Goal: Information Seeking & Learning: Learn about a topic

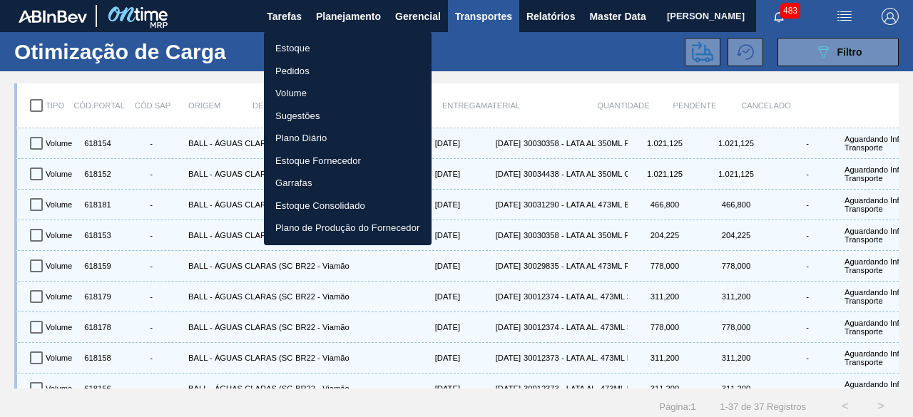
drag, startPoint x: 315, startPoint y: 47, endPoint x: 757, endPoint y: 33, distance: 442.3
click at [315, 48] on li "Estoque" at bounding box center [348, 48] width 168 height 23
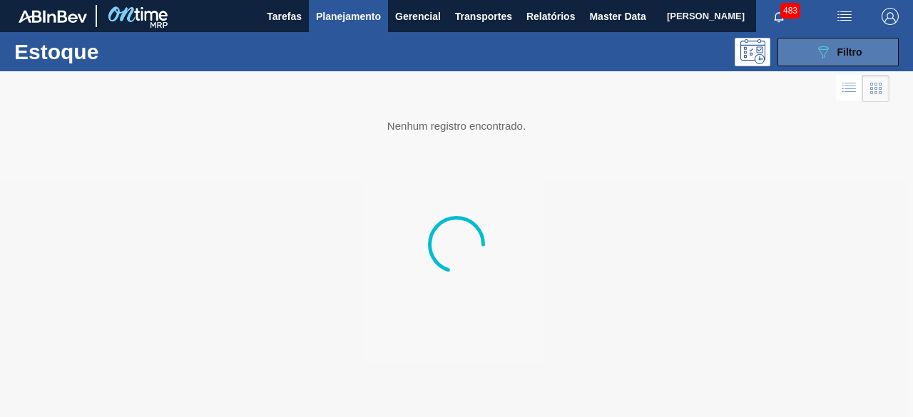
click at [819, 55] on icon "089F7B8B-B2A5-4AFE-B5C0-19BA573D28AC" at bounding box center [822, 51] width 17 height 17
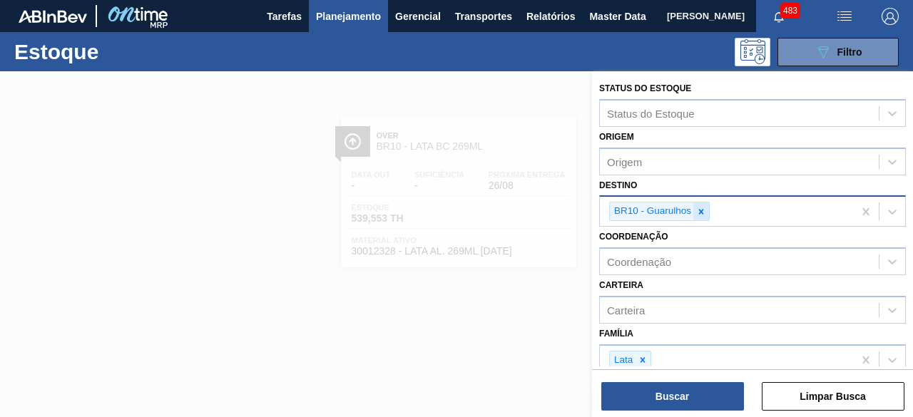
click at [706, 207] on div at bounding box center [701, 212] width 16 height 18
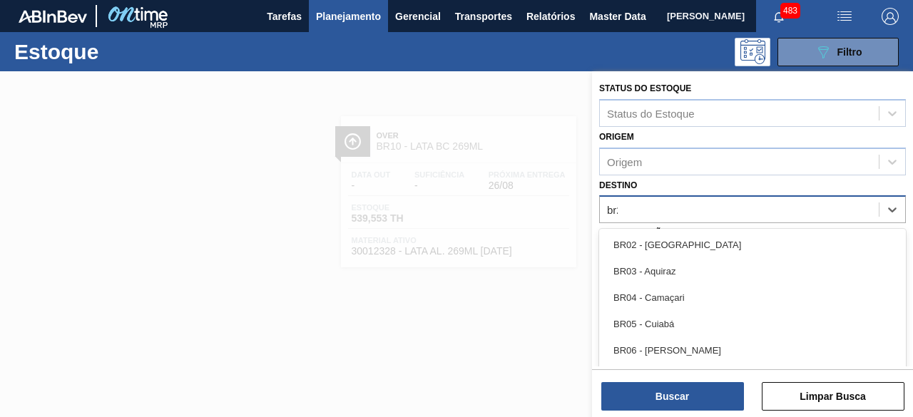
type input "br28"
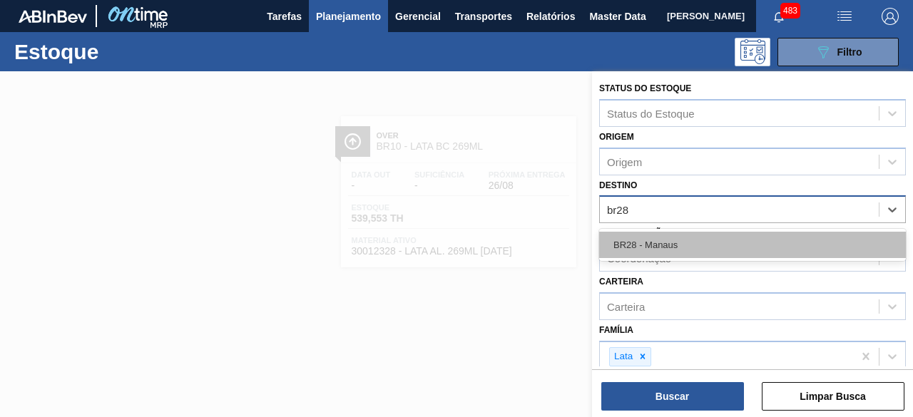
click at [714, 253] on div "BR28 - Manaus" at bounding box center [752, 245] width 307 height 26
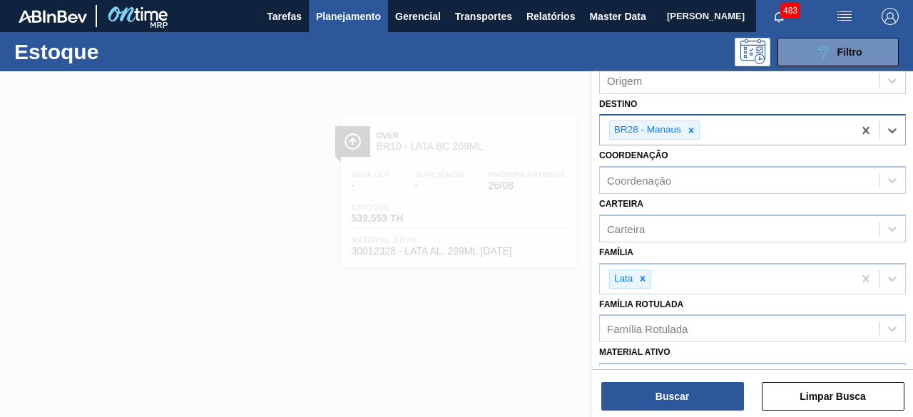
scroll to position [143, 0]
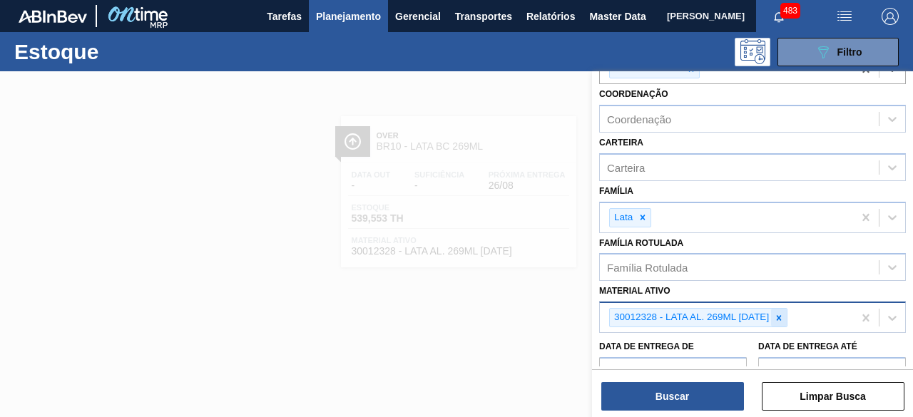
click at [782, 314] on icon at bounding box center [779, 318] width 10 height 10
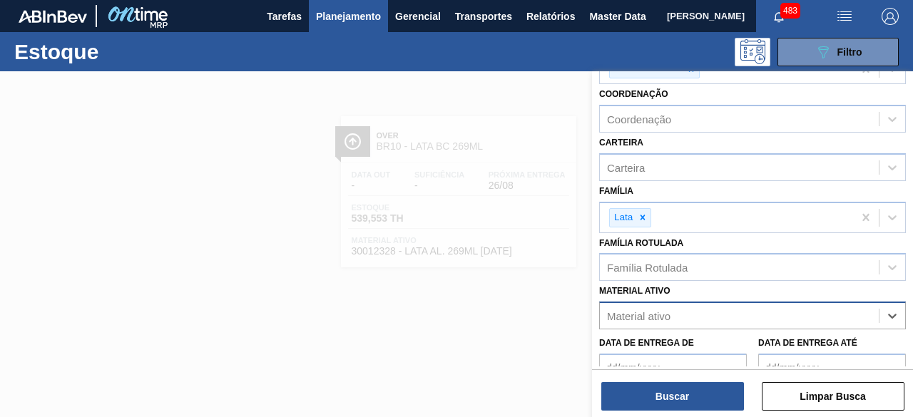
paste ativo "30034234"
type ativo "30034234"
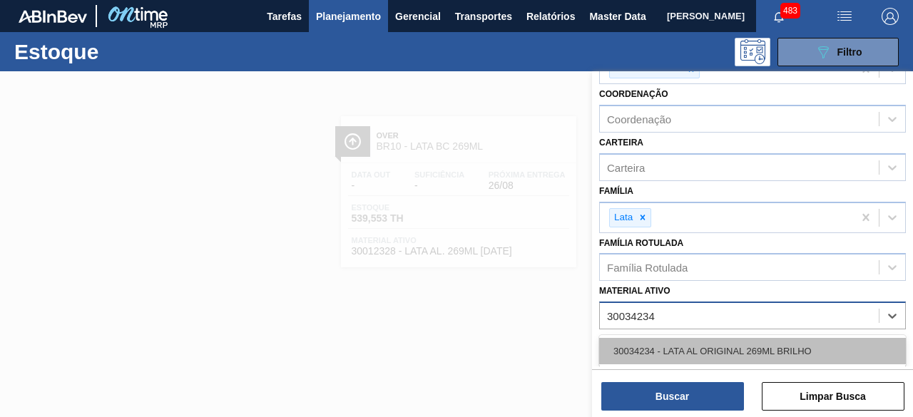
click at [749, 342] on div "30034234 - LATA AL ORIGINAL 269ML BRILHO" at bounding box center [752, 351] width 307 height 26
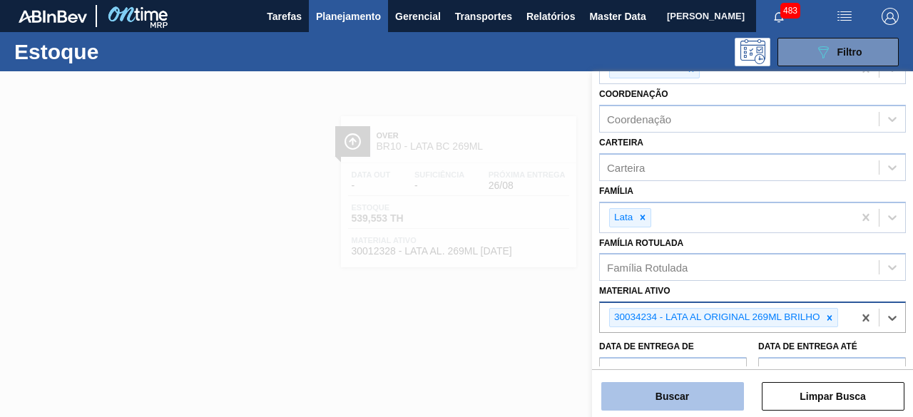
click at [689, 403] on button "Buscar" at bounding box center [672, 396] width 143 height 29
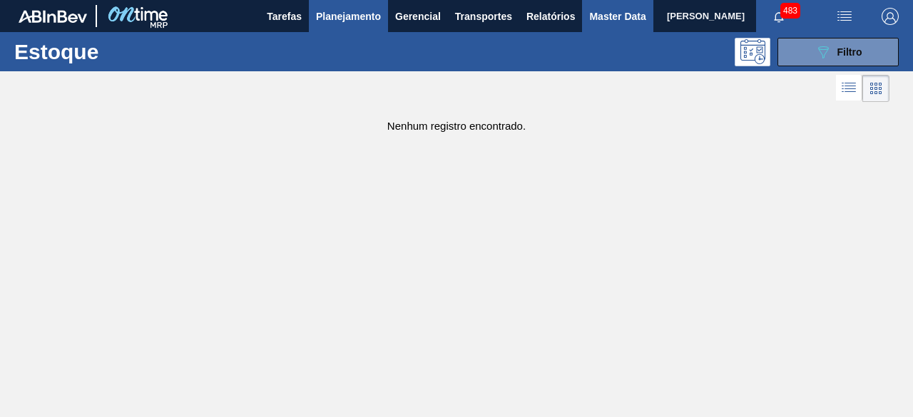
click at [602, 16] on span "Master Data" at bounding box center [617, 16] width 56 height 17
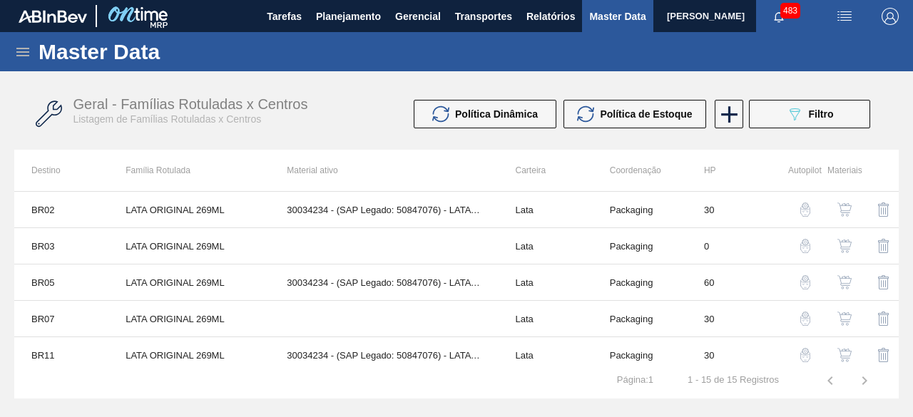
click at [24, 56] on icon at bounding box center [22, 52] width 13 height 9
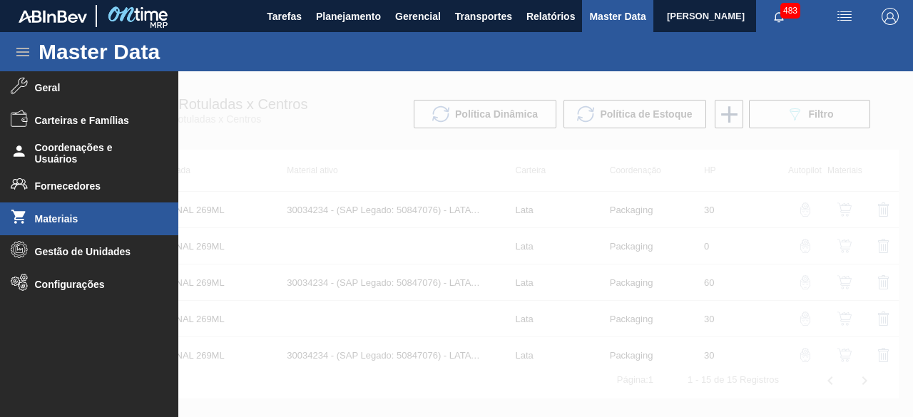
click at [85, 227] on li "Materiais" at bounding box center [89, 219] width 178 height 33
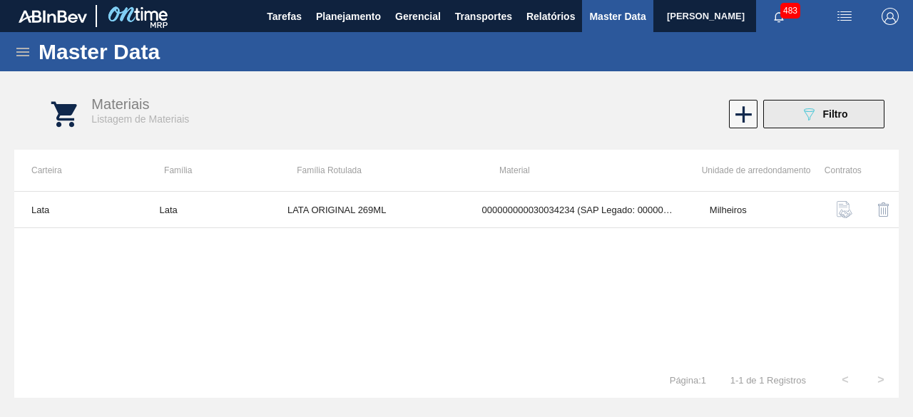
click at [807, 123] on button "089F7B8B-B2A5-4AFE-B5C0-19BA573D28AC Filtro" at bounding box center [823, 114] width 121 height 29
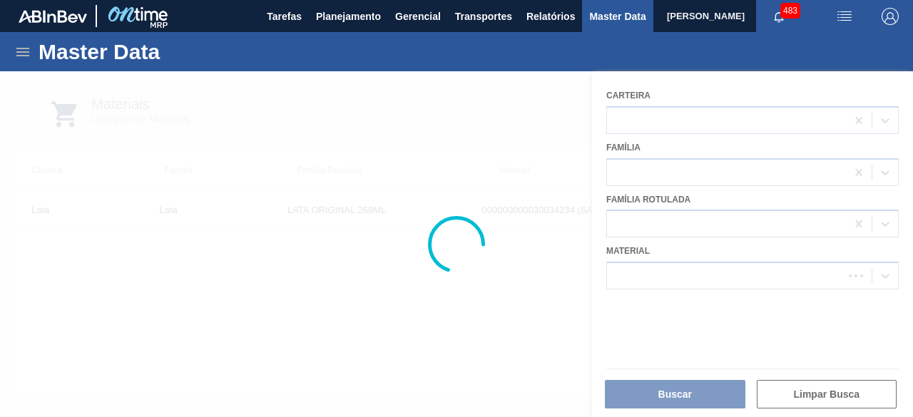
click at [744, 270] on div at bounding box center [456, 244] width 913 height 346
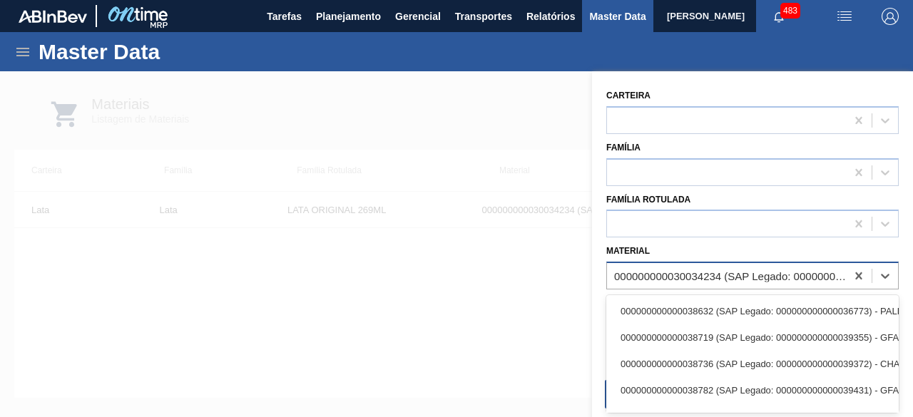
click at [770, 277] on div "000000000030034234 (SAP Legado: 000000000050847076) - LATA AL ORIGINAL 269ML BR…" at bounding box center [730, 276] width 233 height 12
paste input "30034234"
type input "30034234"
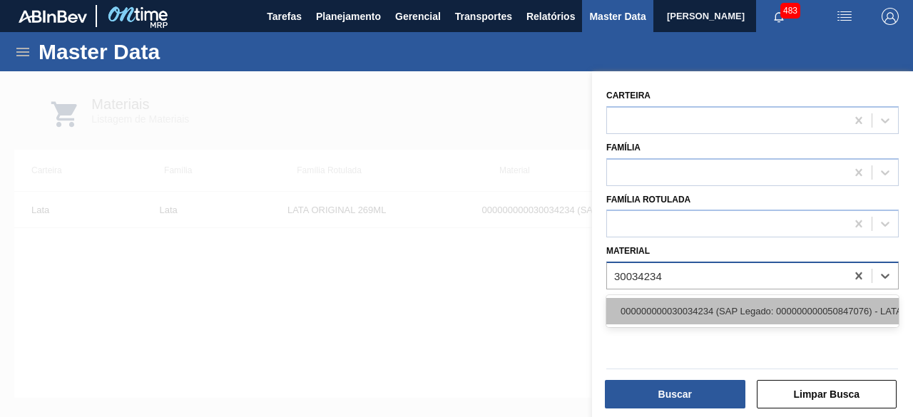
click at [744, 312] on div "000000000030034234 (SAP Legado: 000000000050847076) - LATA AL ORIGINAL 269ML BR…" at bounding box center [752, 311] width 292 height 26
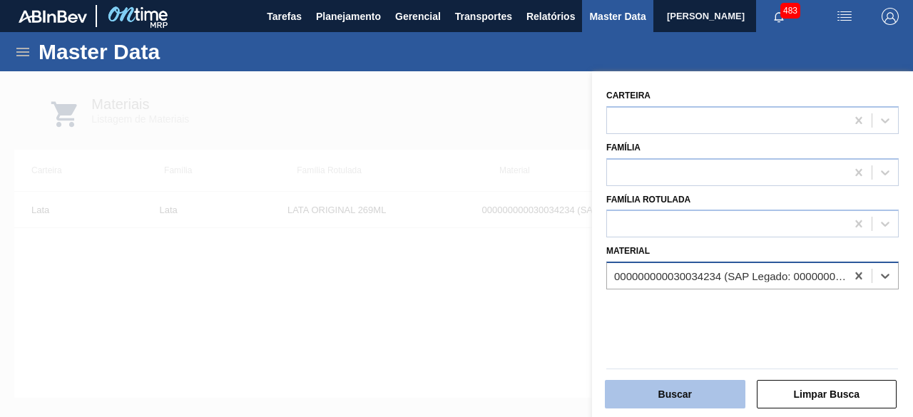
click at [715, 401] on button "Buscar" at bounding box center [675, 394] width 140 height 29
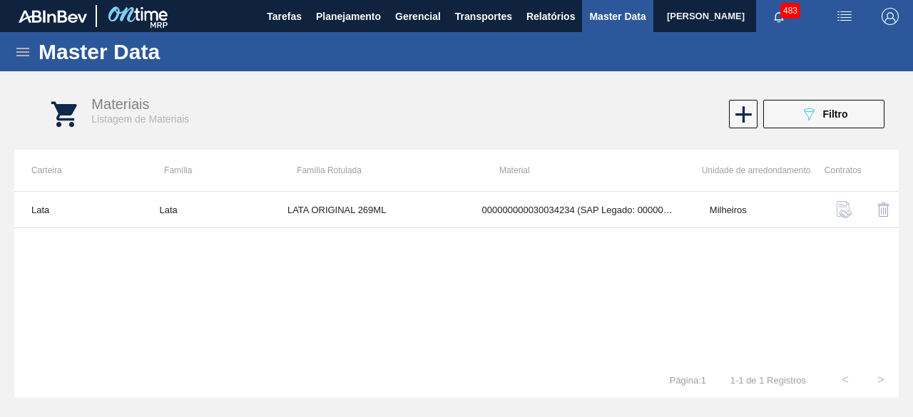
click at [445, 250] on div "Lata Lata LATA ORIGINAL 269ML 000000000030034234 (SAP Legado: 00000000005084707…" at bounding box center [456, 276] width 884 height 171
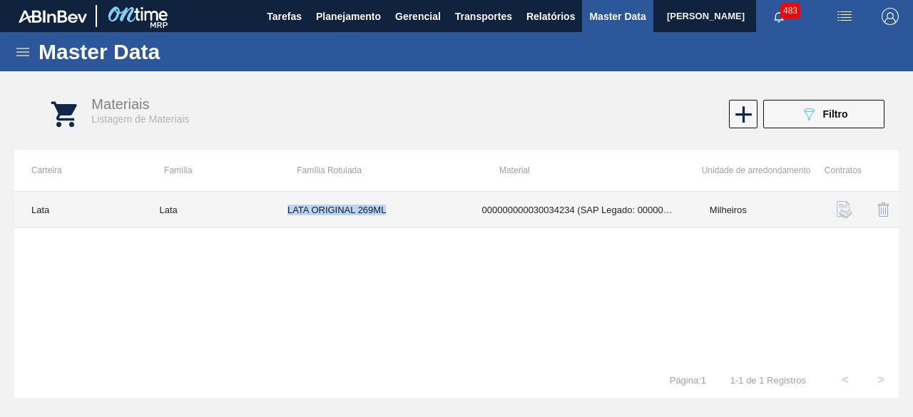
drag, startPoint x: 289, startPoint y: 207, endPoint x: 414, endPoint y: 203, distance: 124.1
click at [414, 203] on td "LATA ORIGINAL 269ML" at bounding box center [367, 210] width 195 height 36
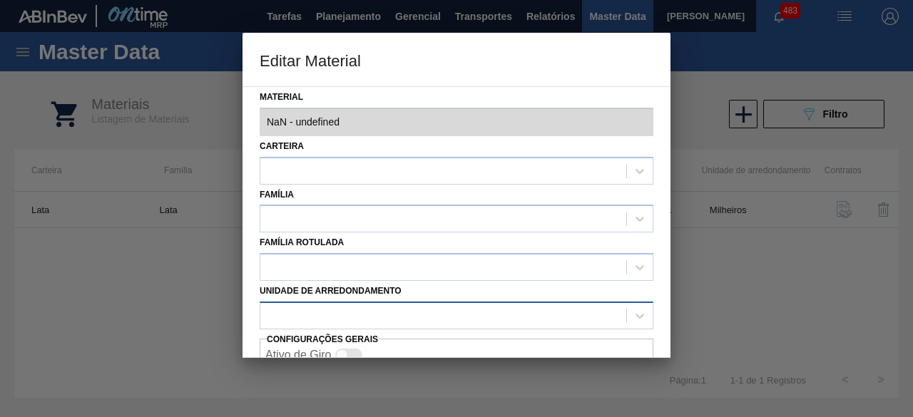
type input "30034234 - 000000000030034234 (SAP Legado: 000000000050847076) - LATA AL ORIGIN…"
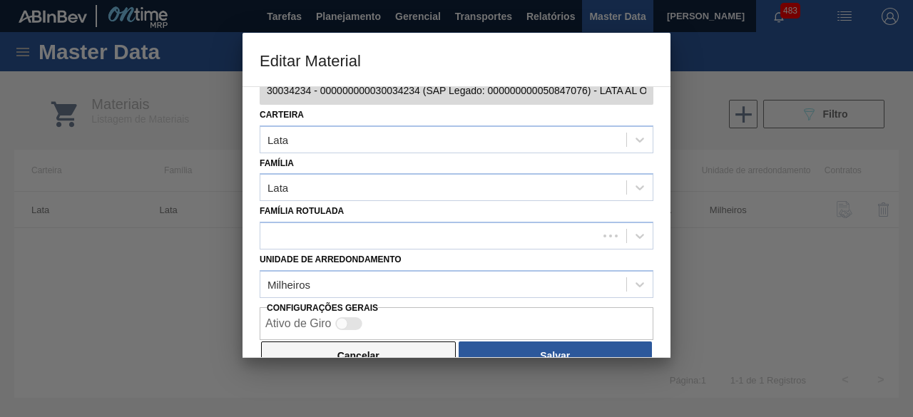
scroll to position [60, 0]
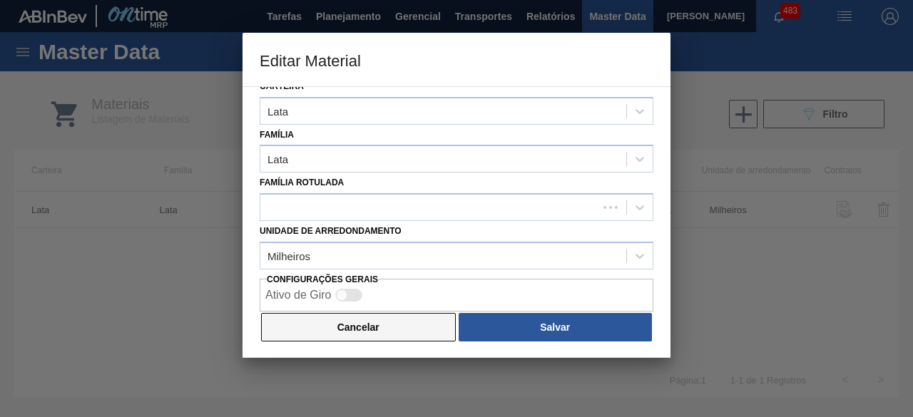
click at [408, 327] on button "Cancelar" at bounding box center [358, 327] width 195 height 29
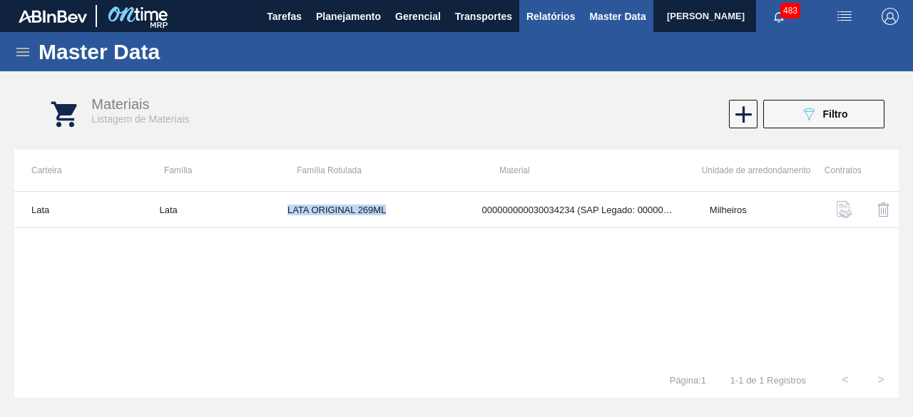
copy td "LATA ORIGINAL 269ML"
click at [821, 115] on div "089F7B8B-B2A5-4AFE-B5C0-19BA573D28AC Filtro" at bounding box center [824, 114] width 48 height 17
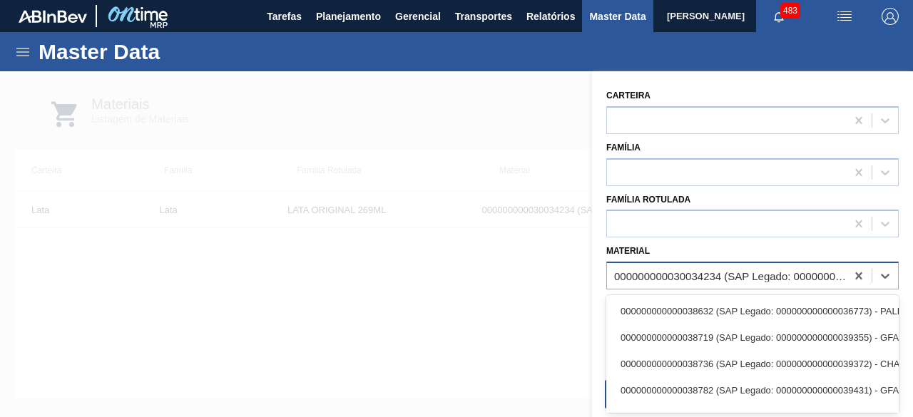
click at [752, 279] on div "000000000030034234 (SAP Legado: 000000000050847076) - LATA AL ORIGINAL 269ML BR…" at bounding box center [730, 276] width 233 height 12
paste input "30034234"
type input "30034234"
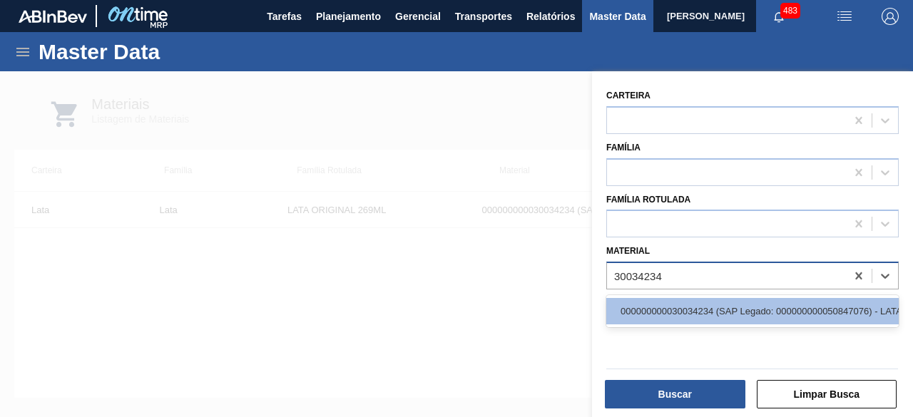
drag, startPoint x: 740, startPoint y: 309, endPoint x: 716, endPoint y: 370, distance: 65.3
click at [737, 312] on div "000000000030034234 (SAP Legado: 000000000050847076) - LATA AL ORIGINAL 269ML BR…" at bounding box center [752, 311] width 292 height 26
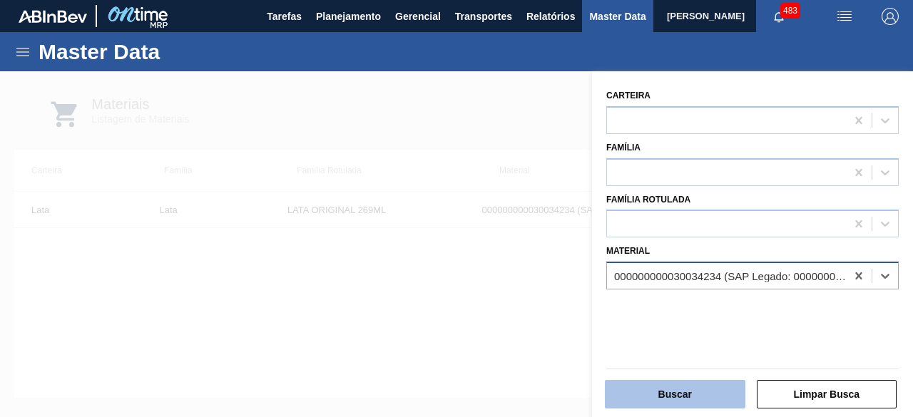
click at [712, 391] on button "Buscar" at bounding box center [675, 394] width 140 height 29
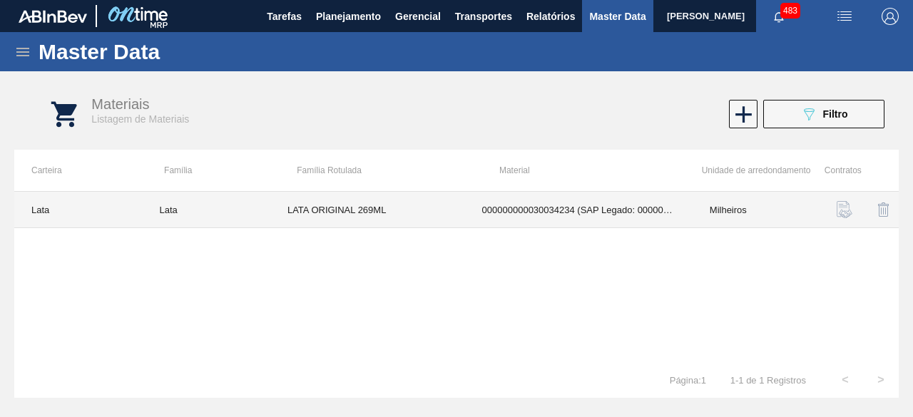
click at [391, 218] on td "LATA ORIGINAL 269ML" at bounding box center [367, 210] width 195 height 36
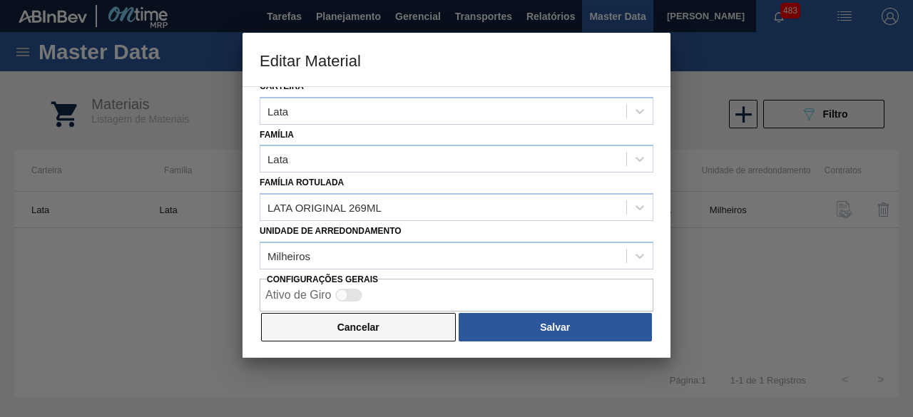
click at [389, 319] on button "Cancelar" at bounding box center [358, 327] width 195 height 29
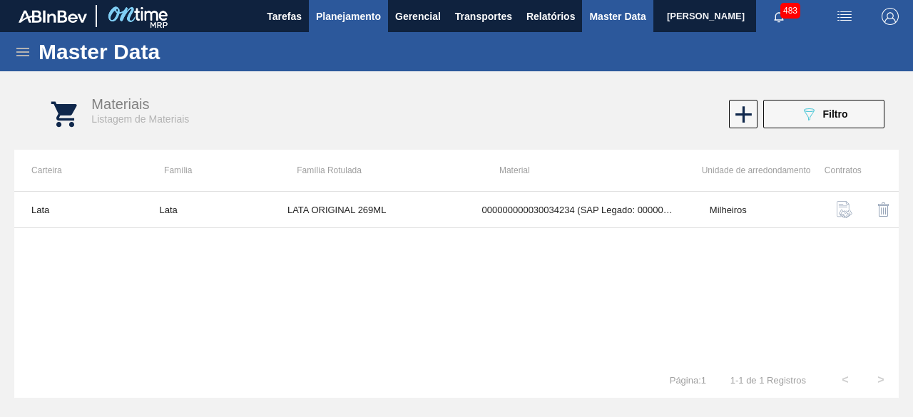
click at [344, 12] on span "Planejamento" at bounding box center [348, 16] width 65 height 17
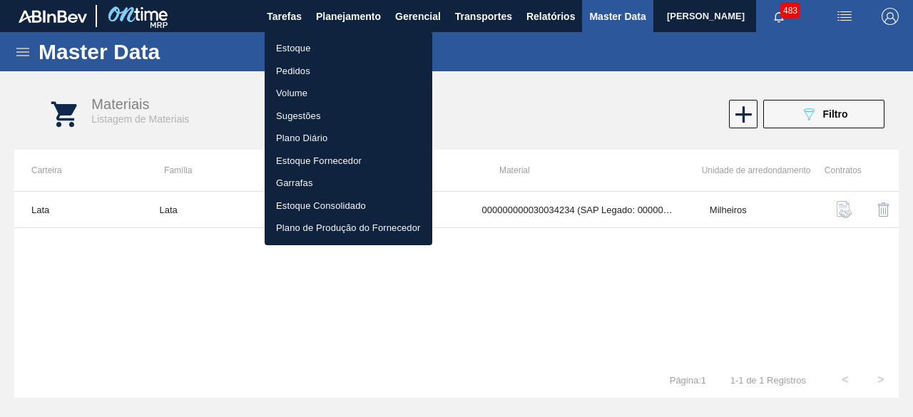
click at [295, 48] on li "Estoque" at bounding box center [349, 48] width 168 height 23
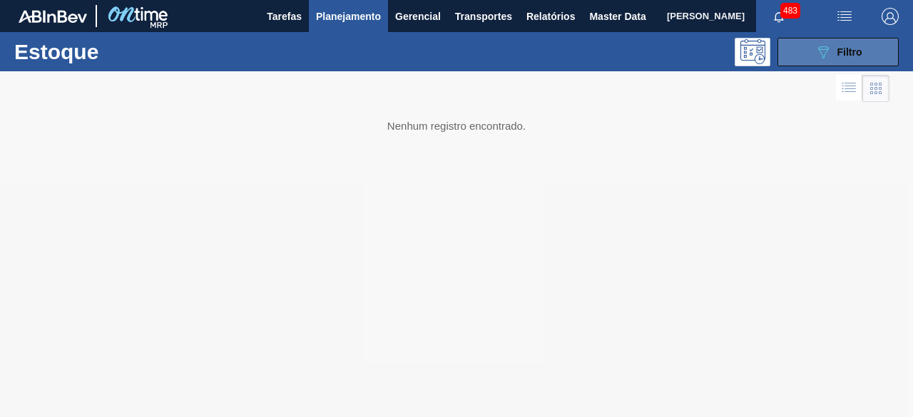
click at [838, 52] on span "Filtro" at bounding box center [849, 51] width 25 height 11
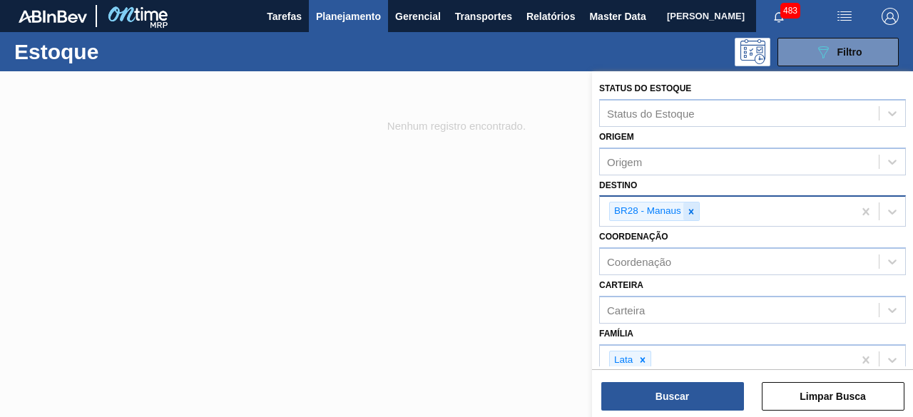
click at [691, 211] on icon at bounding box center [691, 211] width 5 height 5
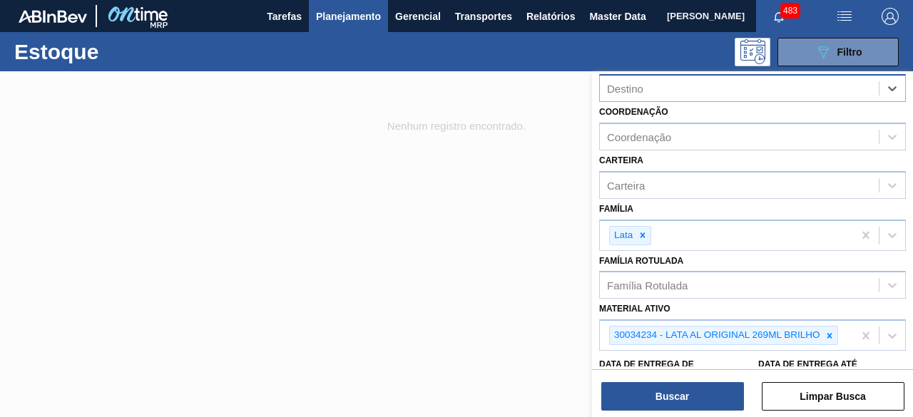
scroll to position [143, 0]
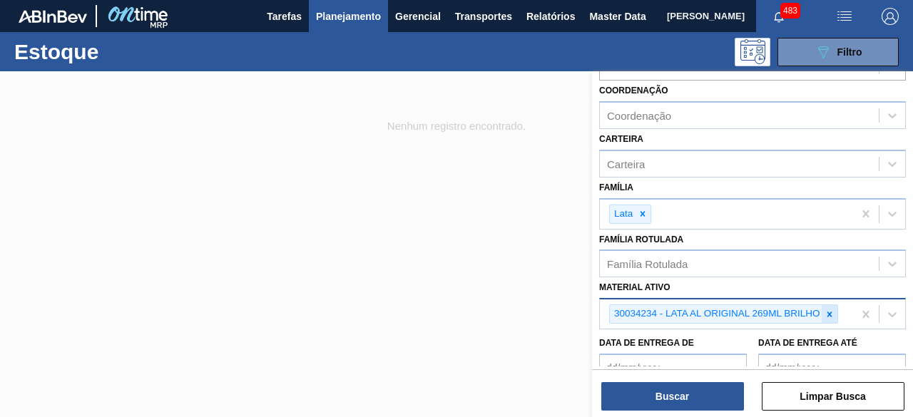
click at [829, 312] on icon at bounding box center [829, 314] width 5 height 5
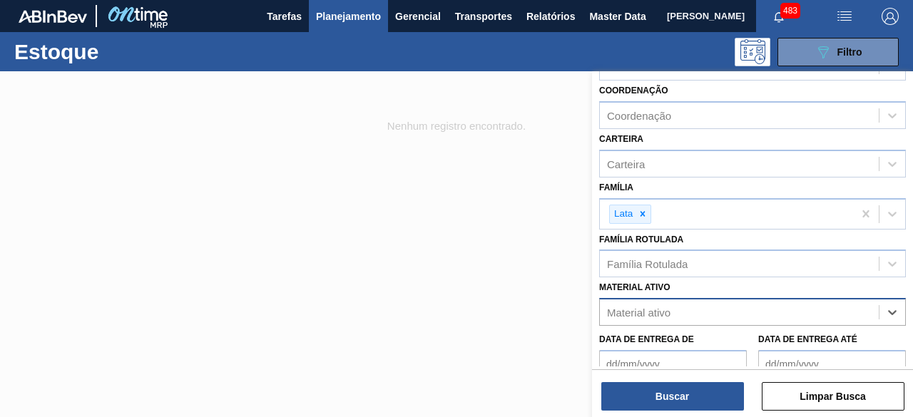
paste ativo "30012350"
type ativo "30012350"
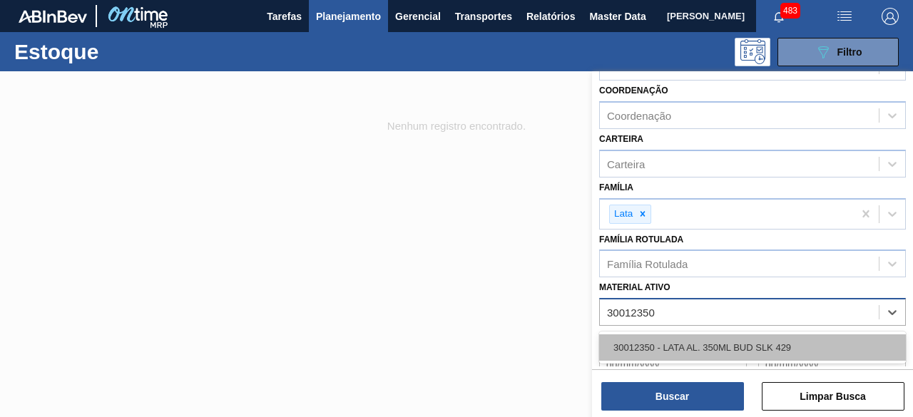
click at [760, 343] on div "30012350 - LATA AL. 350ML BUD SLK 429" at bounding box center [752, 347] width 307 height 26
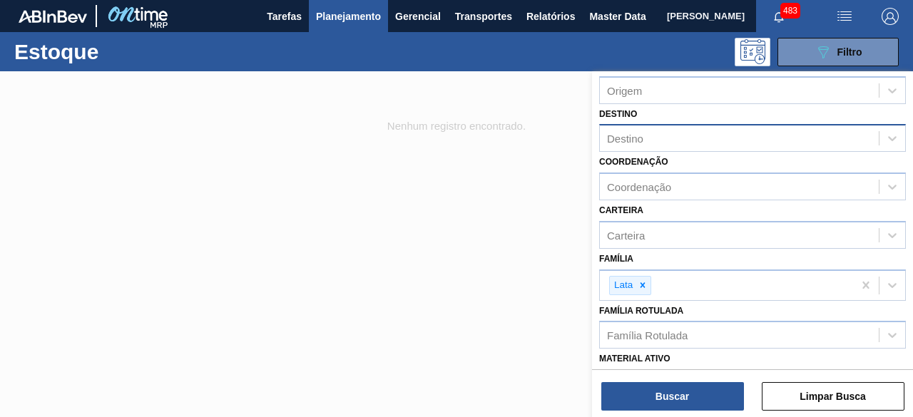
scroll to position [0, 0]
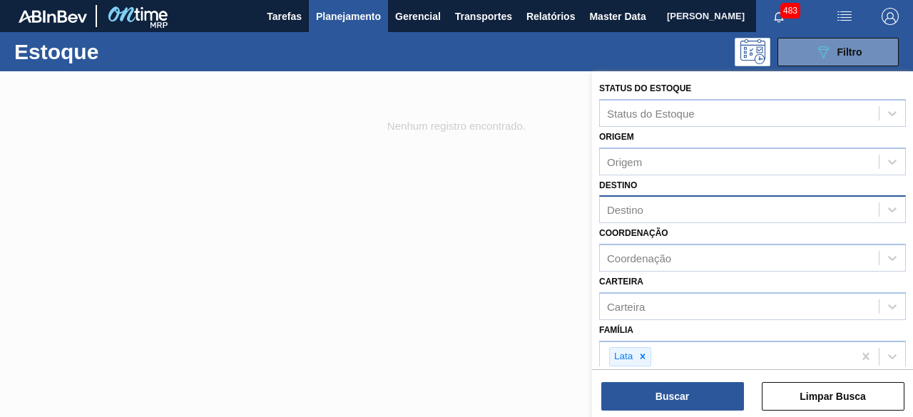
click at [663, 212] on div "Destino" at bounding box center [739, 210] width 279 height 21
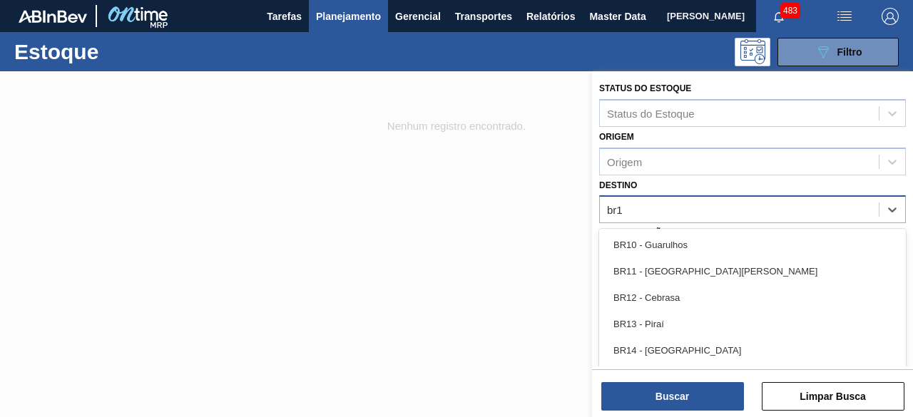
type input "br18"
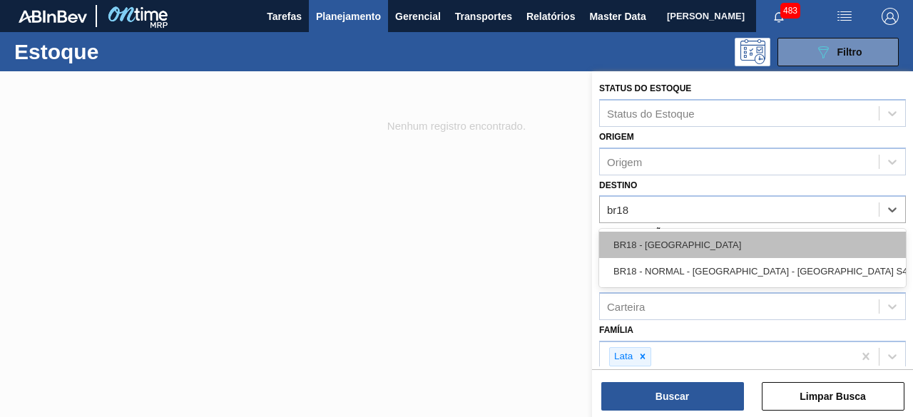
click at [667, 237] on div "BR18 - [GEOGRAPHIC_DATA]" at bounding box center [752, 245] width 307 height 26
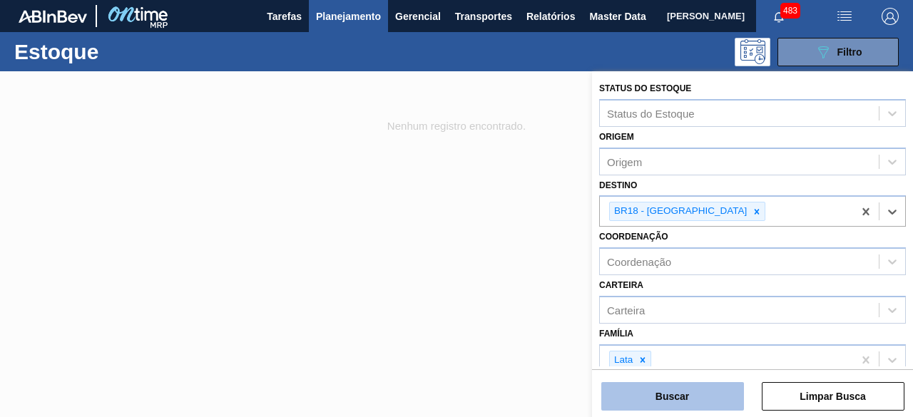
click at [715, 393] on button "Buscar" at bounding box center [672, 396] width 143 height 29
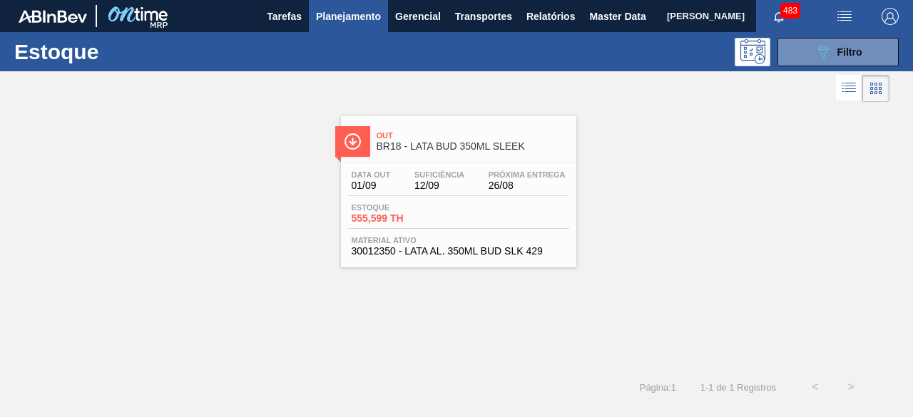
click at [468, 186] on div "Data out 01/09 Suficiência 12/09 Próxima Entrega 26/08" at bounding box center [458, 183] width 221 height 26
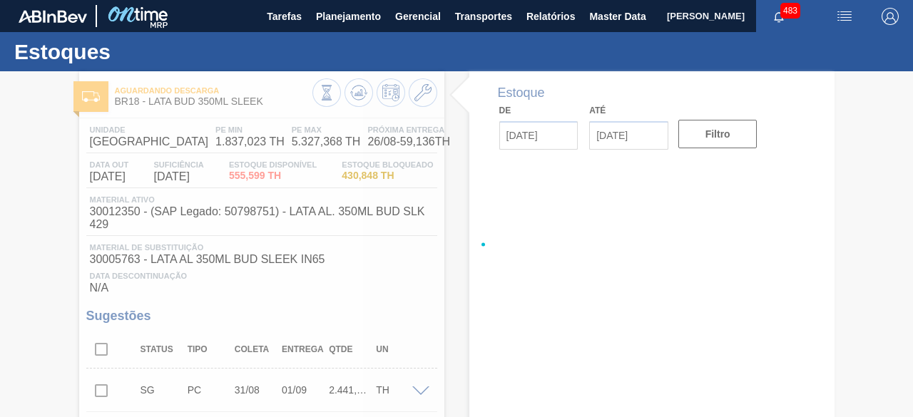
type input "[DATE]"
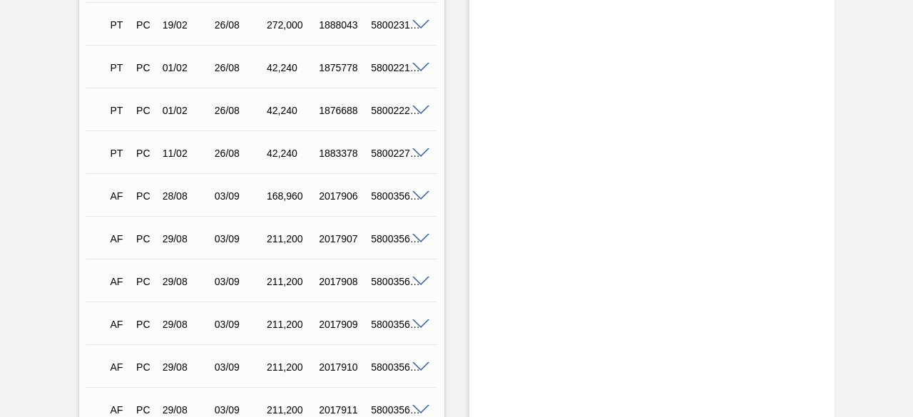
scroll to position [3327, 0]
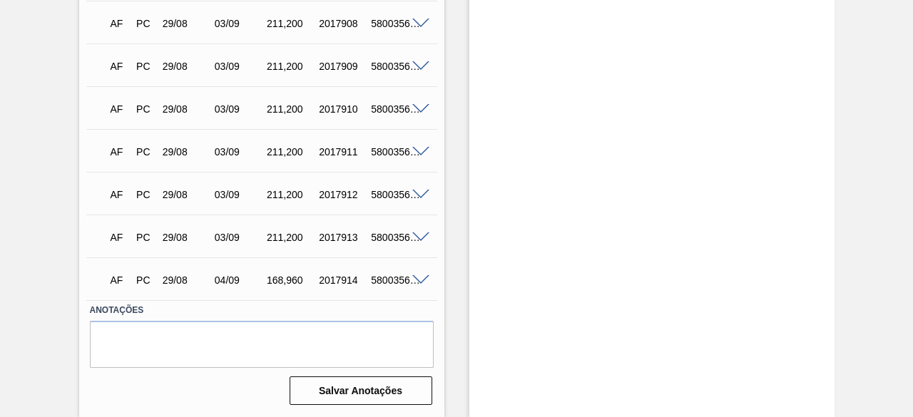
click at [420, 283] on span at bounding box center [420, 280] width 17 height 11
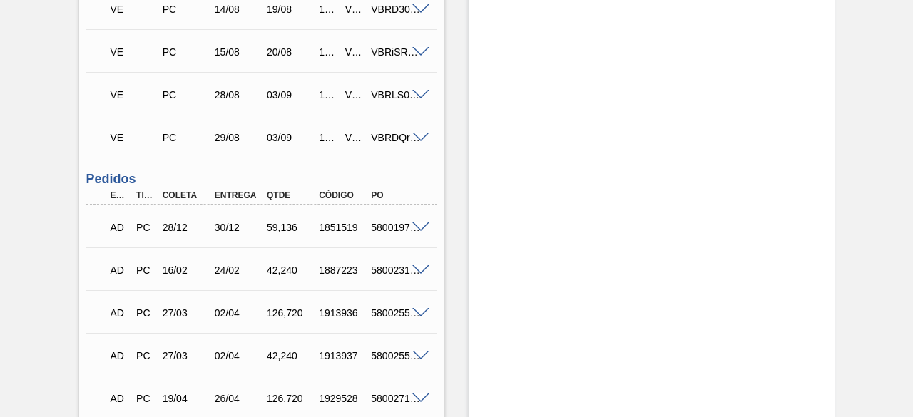
scroll to position [1901, 0]
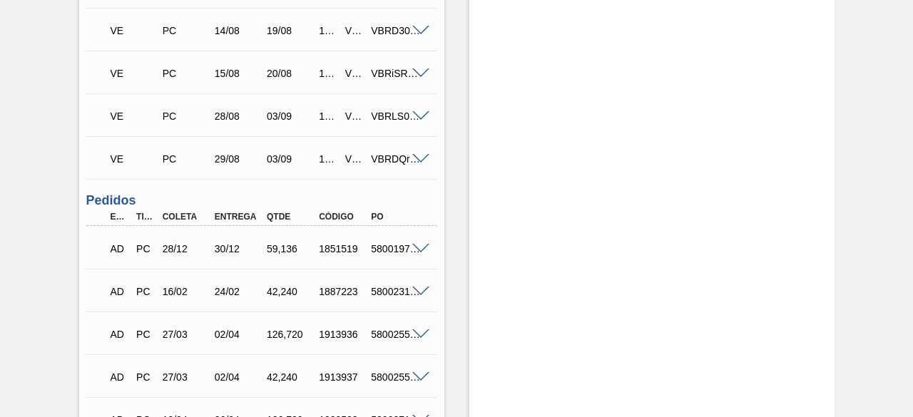
click at [421, 120] on span at bounding box center [420, 116] width 17 height 11
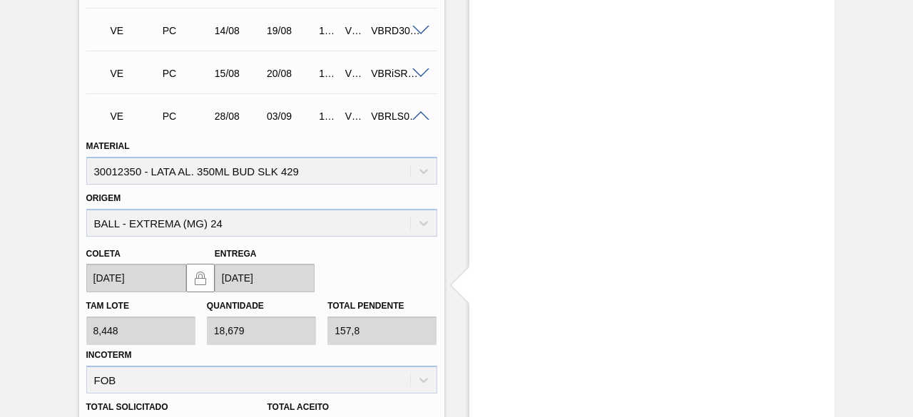
click at [419, 118] on span at bounding box center [420, 116] width 17 height 11
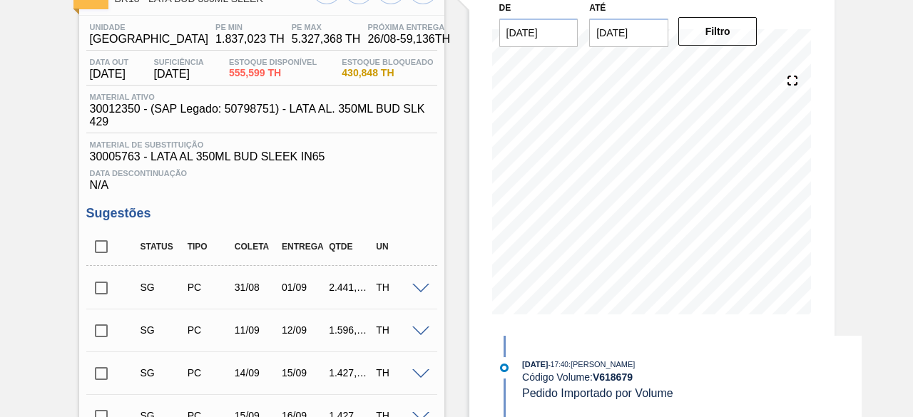
scroll to position [0, 0]
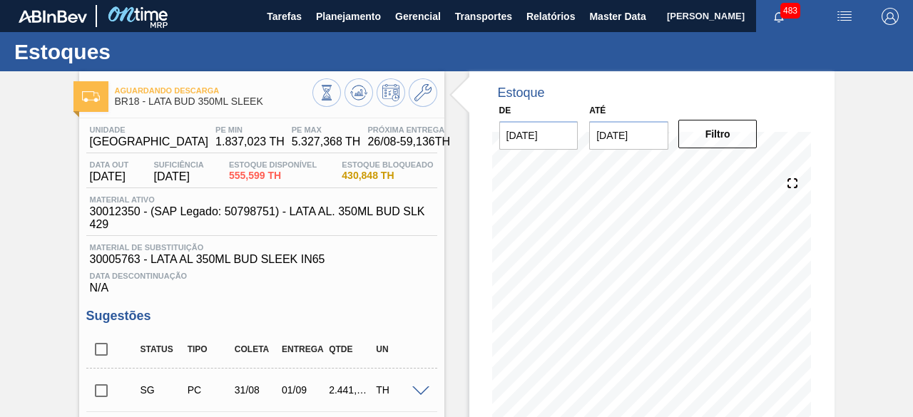
click at [127, 213] on span "30012350 - (SAP Legado: 50798751) - LATA AL. 350ML BUD SLK 429" at bounding box center [265, 218] width 351 height 26
copy span "30012350"
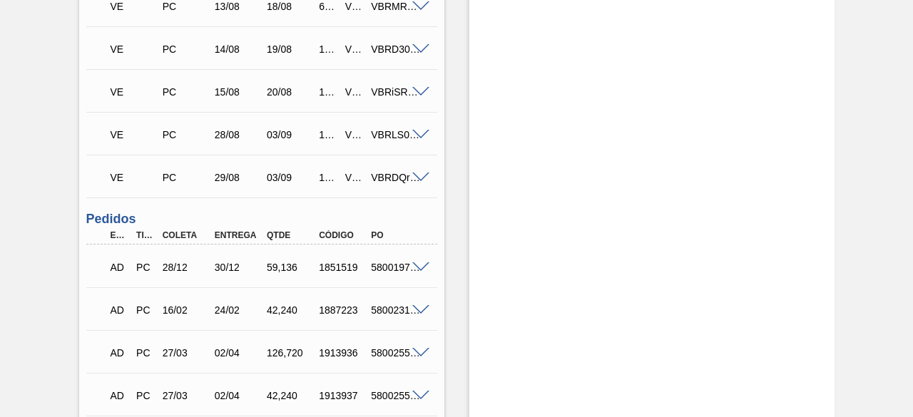
scroll to position [1854, 0]
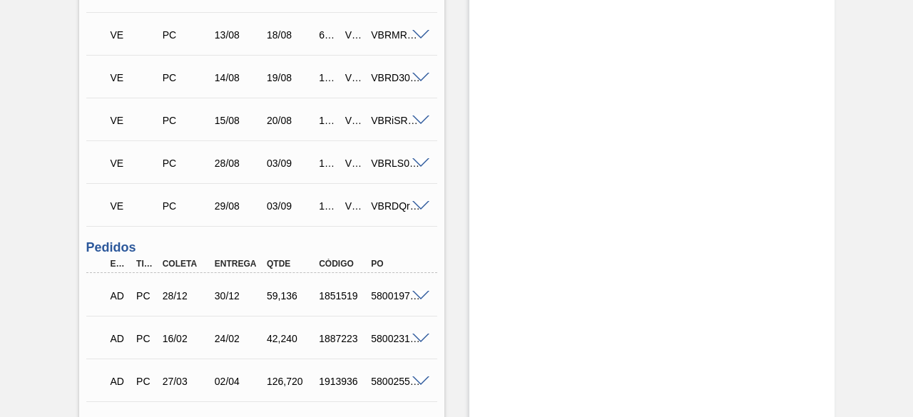
click at [425, 168] on span at bounding box center [420, 163] width 17 height 11
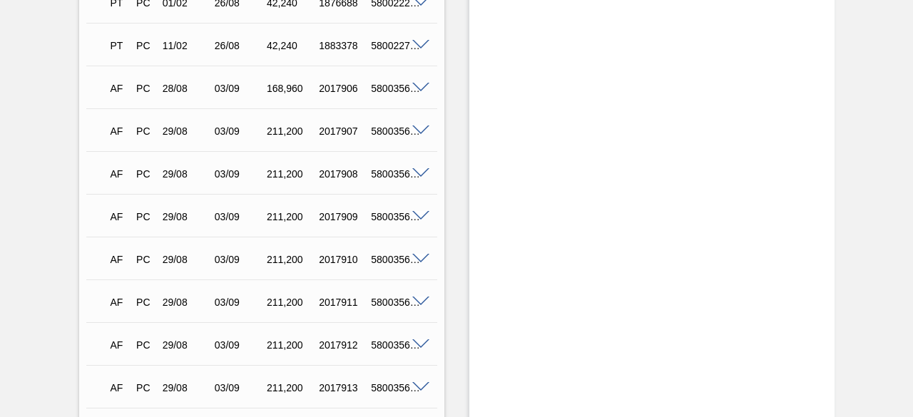
scroll to position [3494, 0]
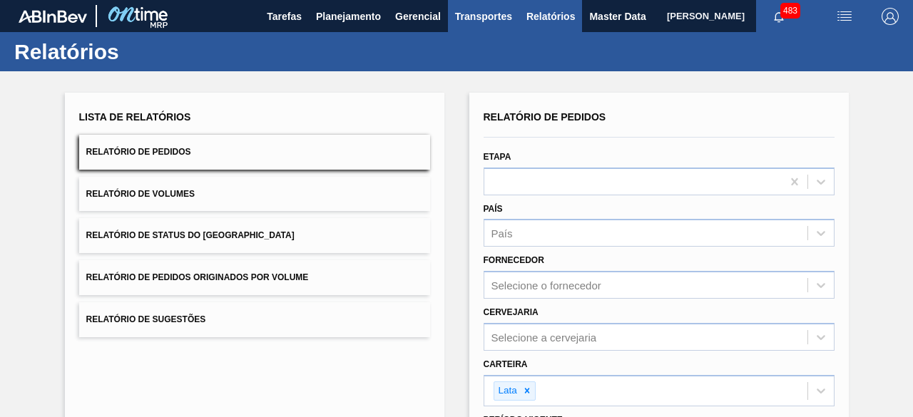
drag, startPoint x: 612, startPoint y: 16, endPoint x: 503, endPoint y: 0, distance: 109.6
click at [667, 16] on span "[PERSON_NAME]" at bounding box center [706, 16] width 78 height 32
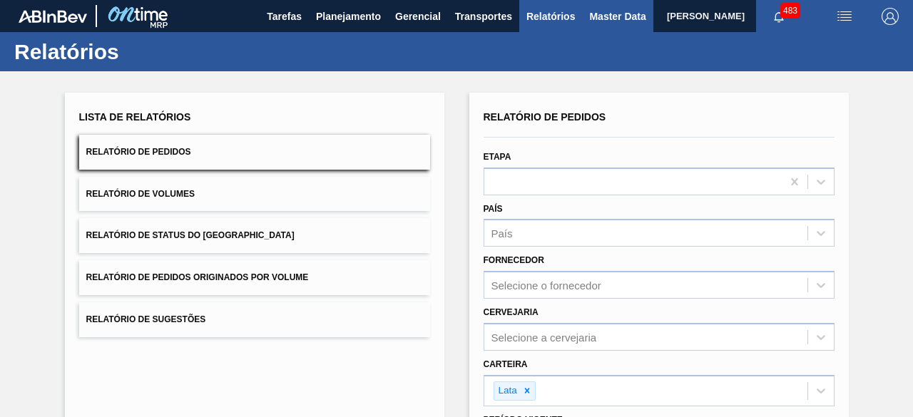
click at [598, 9] on span "Master Data" at bounding box center [617, 16] width 56 height 17
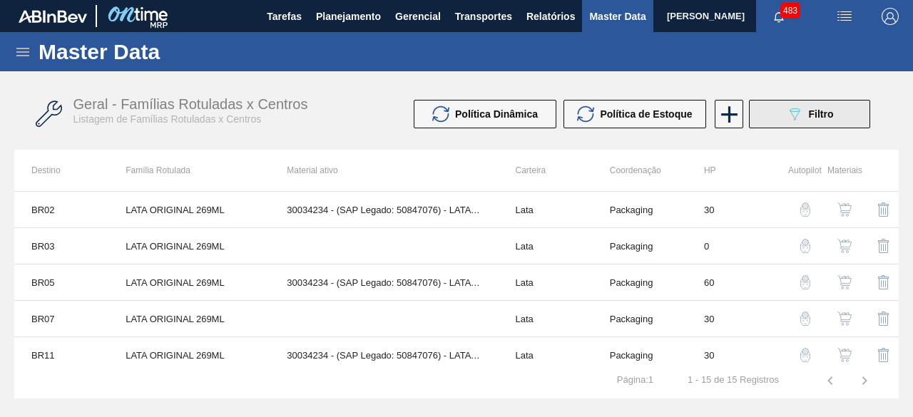
click at [819, 118] on span "Filtro" at bounding box center [821, 113] width 25 height 11
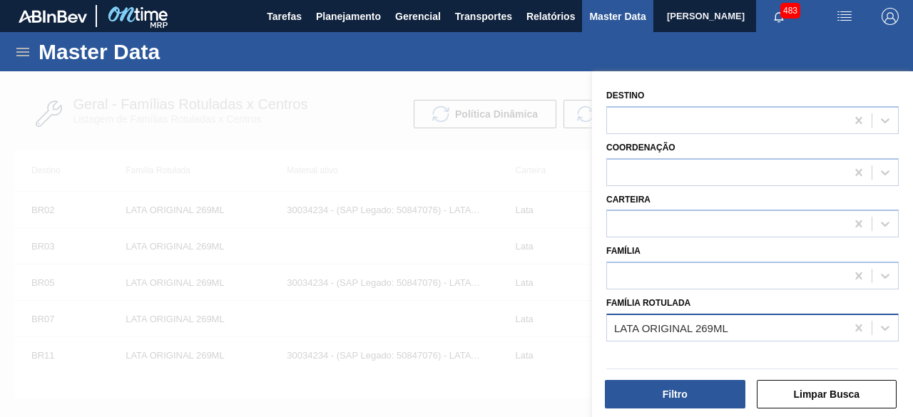
click at [758, 332] on div "LATA ORIGINAL 269ML" at bounding box center [726, 327] width 239 height 21
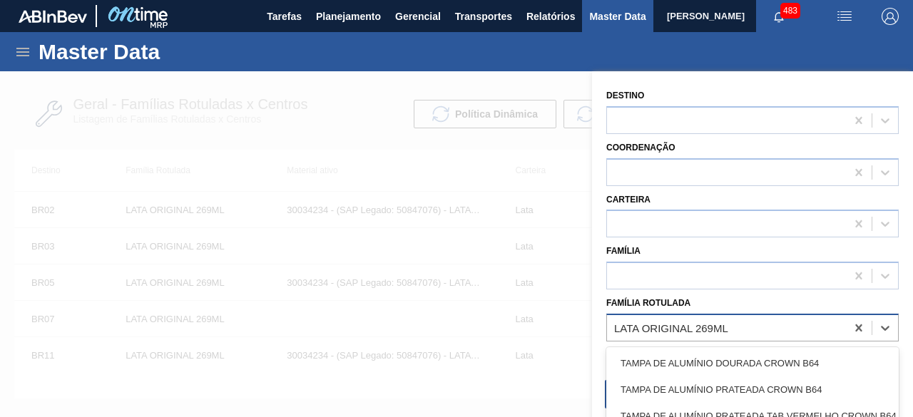
paste Rotulada "LATA ORIGINAL 269ML"
type Rotulada "LATA ORIGINAL 269ML"
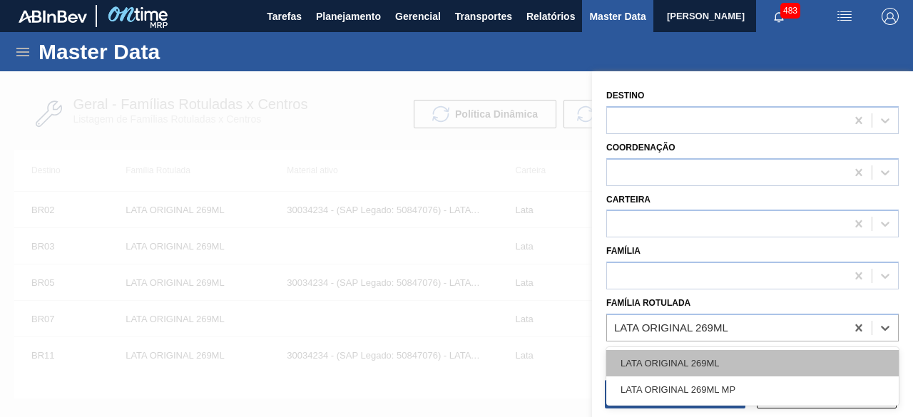
click at [747, 357] on div "LATA ORIGINAL 269ML" at bounding box center [752, 363] width 292 height 26
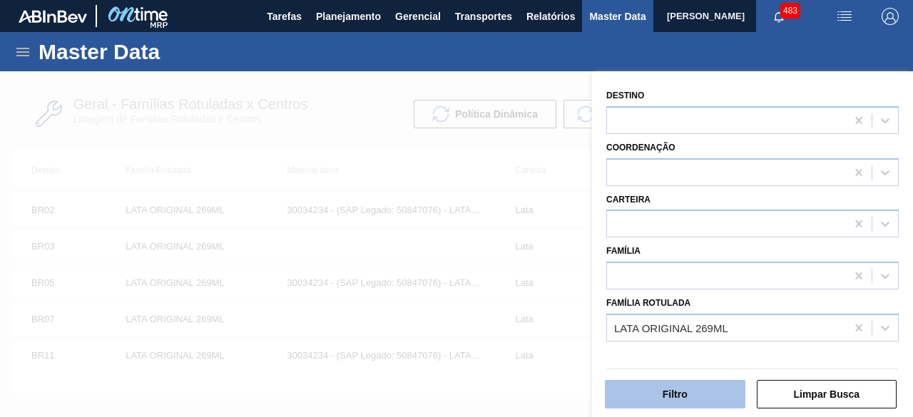
click at [708, 386] on button "Filtro" at bounding box center [675, 394] width 140 height 29
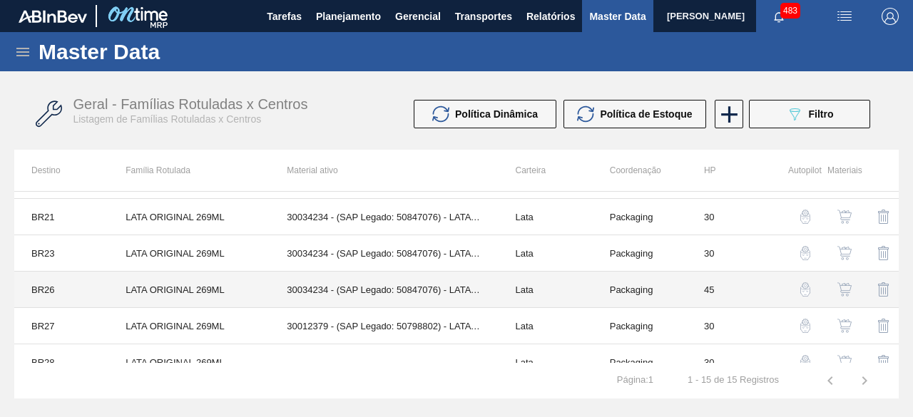
scroll to position [369, 0]
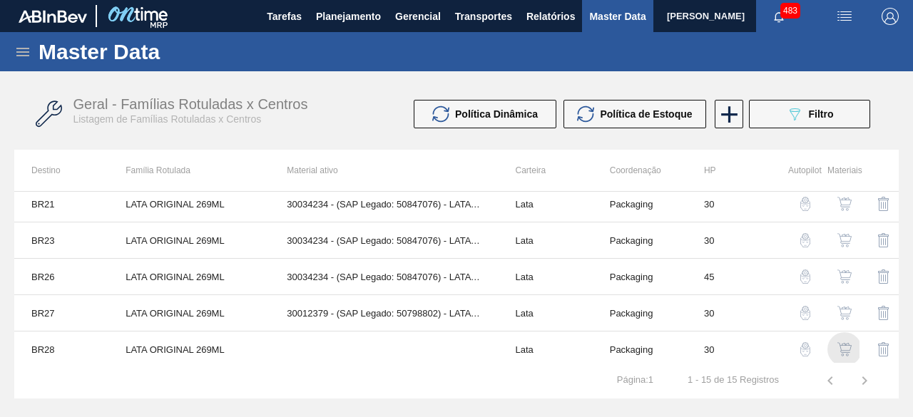
click at [848, 350] on img "button" at bounding box center [844, 349] width 14 height 14
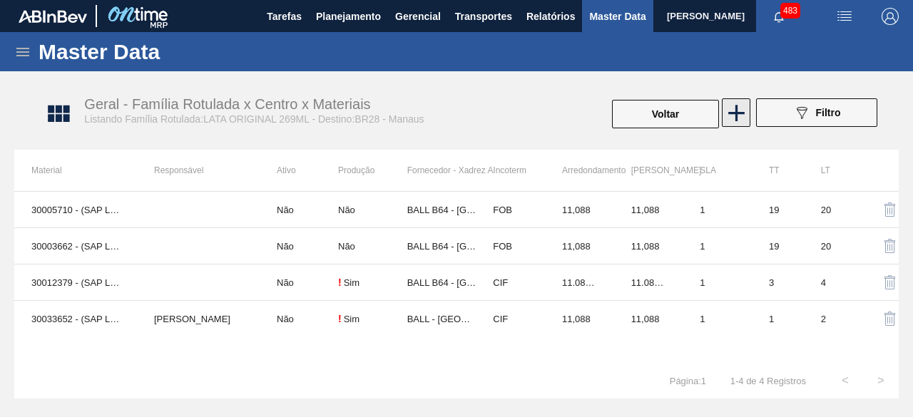
click at [740, 121] on icon at bounding box center [736, 113] width 28 height 28
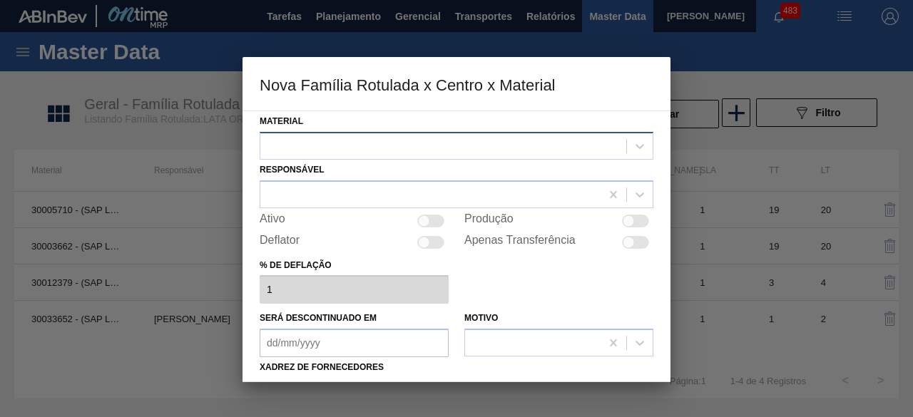
click at [583, 143] on div at bounding box center [443, 145] width 366 height 21
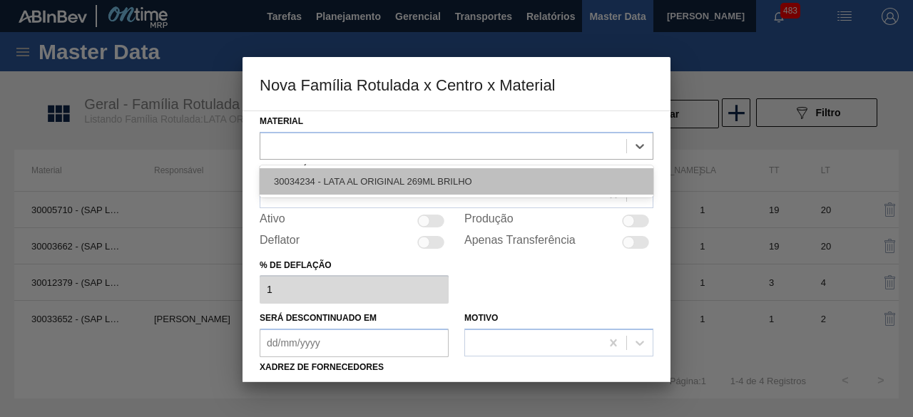
click at [523, 179] on div "30034234 - LATA AL ORIGINAL 269ML BRILHO" at bounding box center [457, 181] width 394 height 26
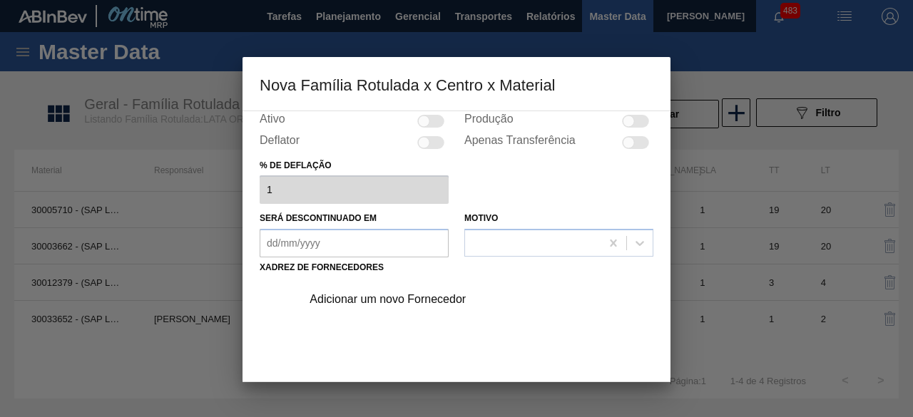
scroll to position [214, 0]
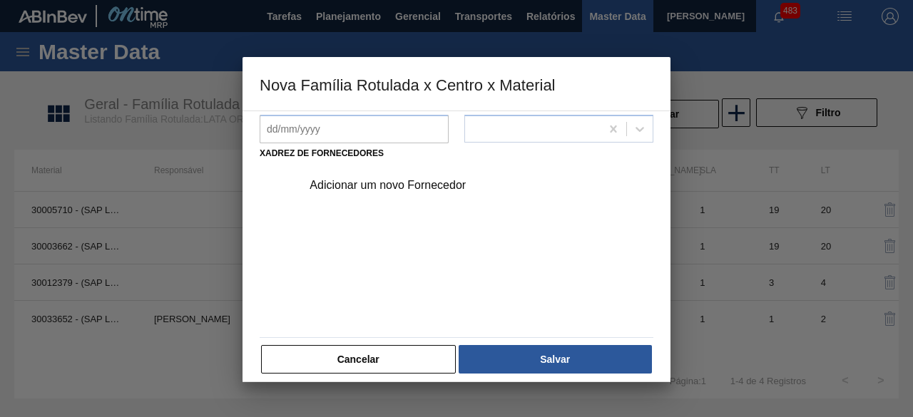
click at [451, 186] on div "Adicionar um novo Fornecedor" at bounding box center [449, 185] width 280 height 13
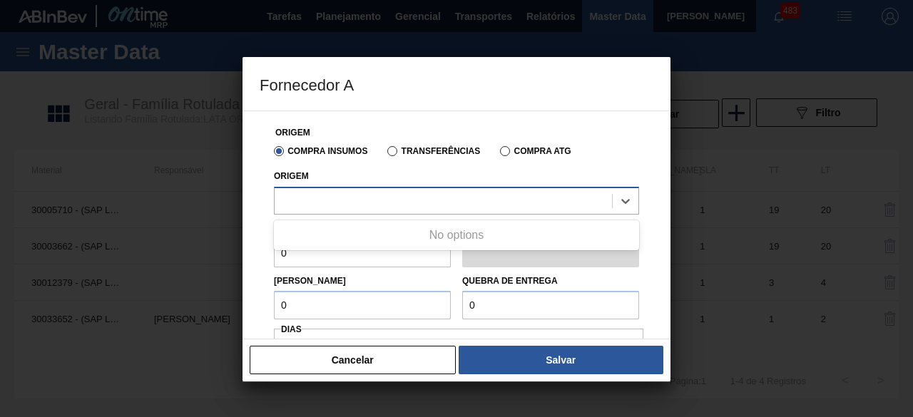
click at [459, 197] on div at bounding box center [443, 200] width 337 height 21
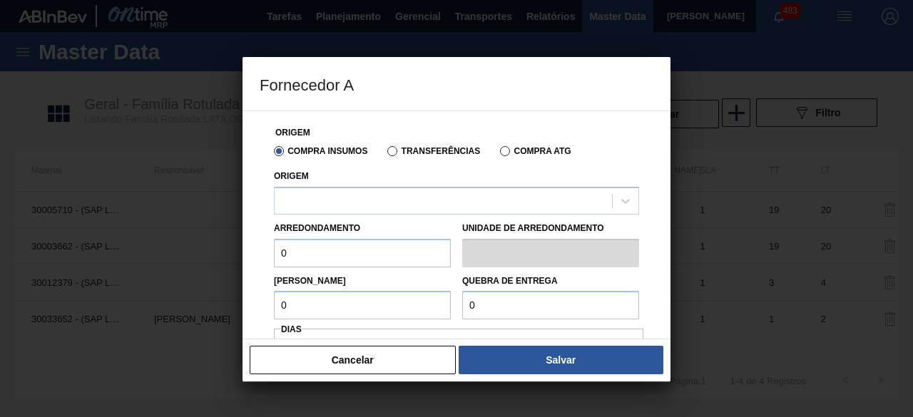
click at [416, 369] on button "Cancelar" at bounding box center [353, 360] width 206 height 29
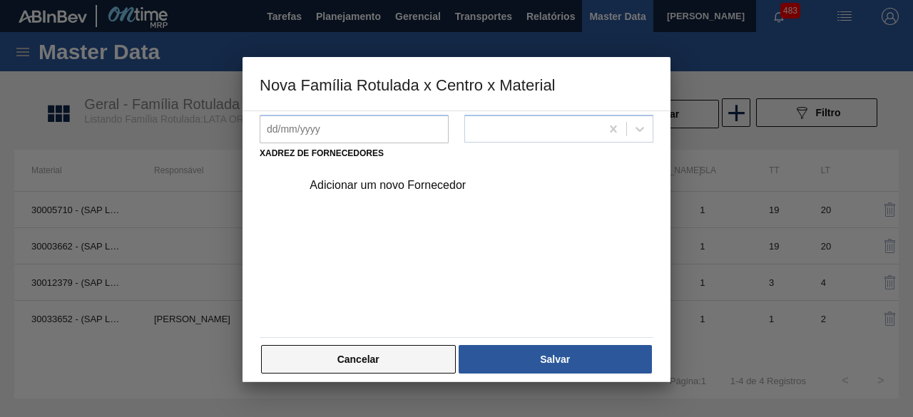
click at [425, 352] on button "Cancelar" at bounding box center [358, 359] width 195 height 29
